Goal: Check status: Check status

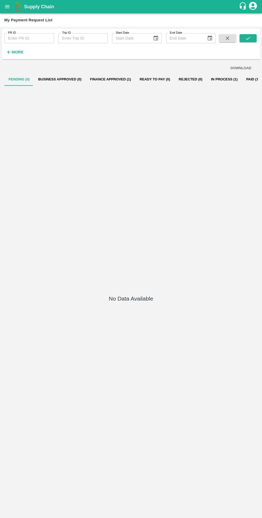
click at [218, 79] on button "In Process (1)" at bounding box center [223, 79] width 35 height 13
click at [209, 79] on button "In Process (1)" at bounding box center [223, 79] width 35 height 13
click at [207, 79] on button "In Process (1)" at bounding box center [223, 79] width 35 height 13
